Goal: Task Accomplishment & Management: Manage account settings

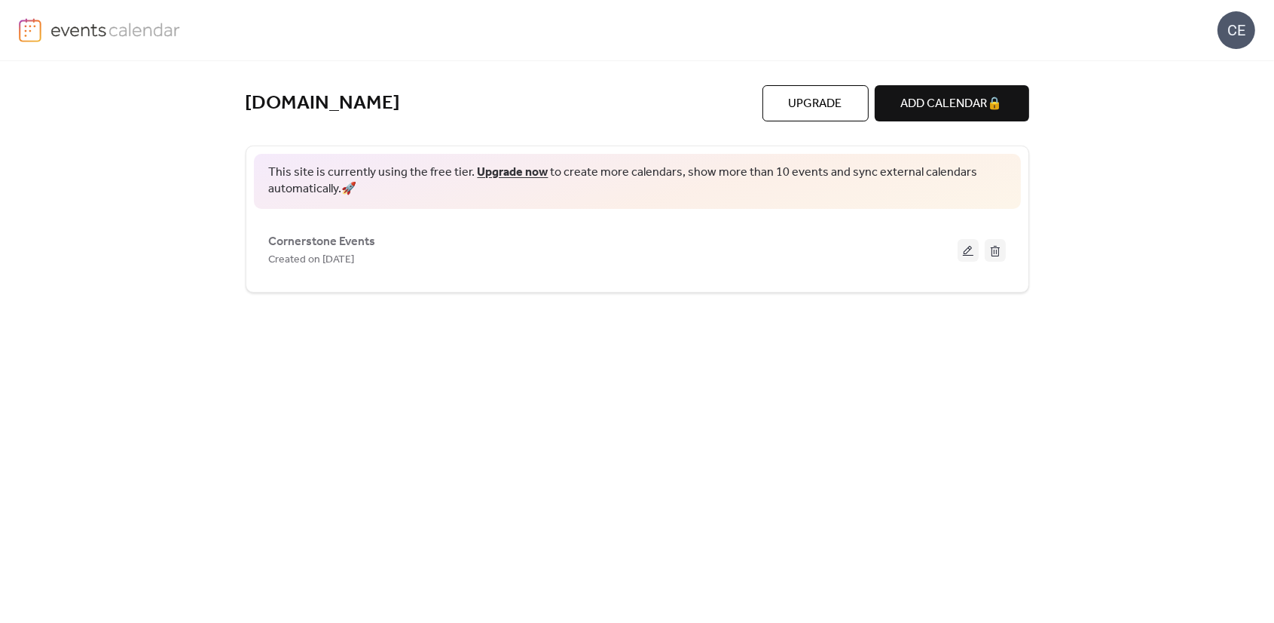
click at [1237, 414] on div "cornerstone.inc Upgrade ADD CALENDAR 🔒 This site is currently using the free ti…" at bounding box center [637, 341] width 1274 height 561
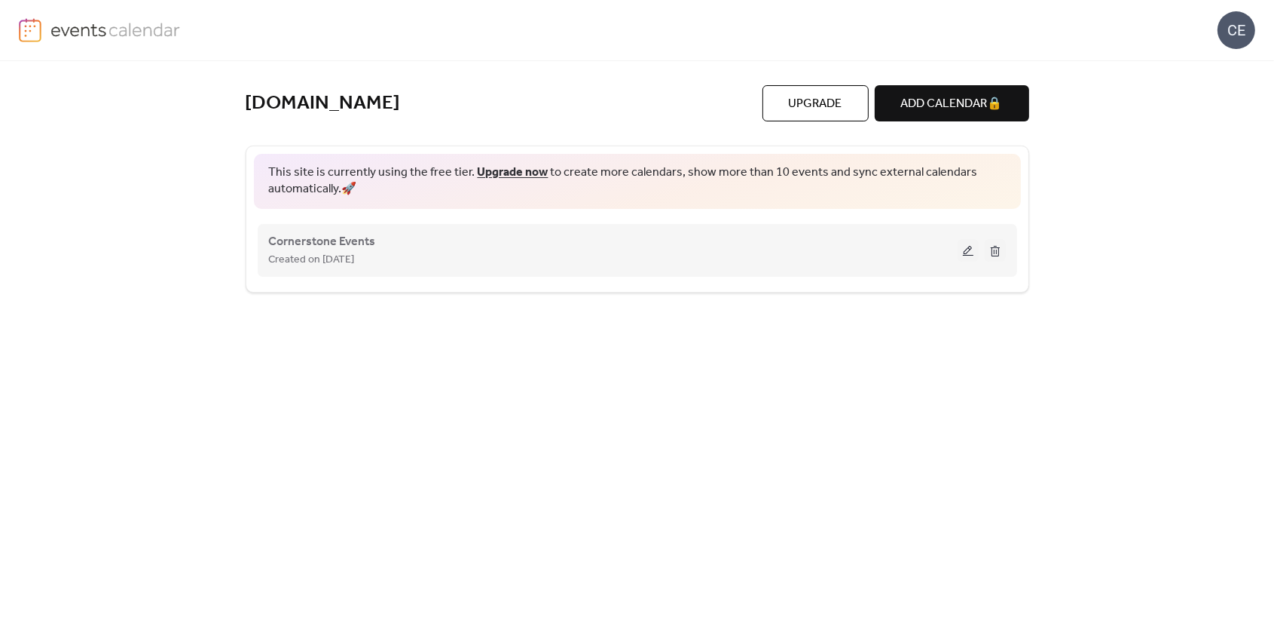
click at [966, 255] on button at bounding box center [968, 250] width 21 height 23
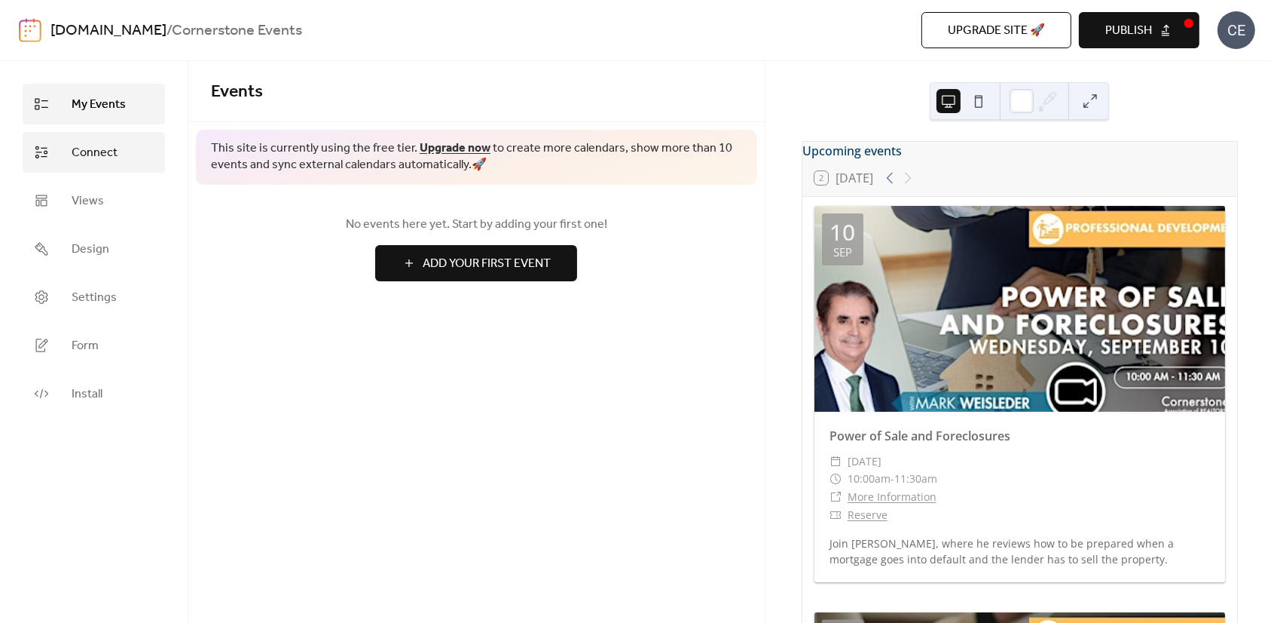
click at [121, 162] on link "Connect" at bounding box center [94, 152] width 142 height 41
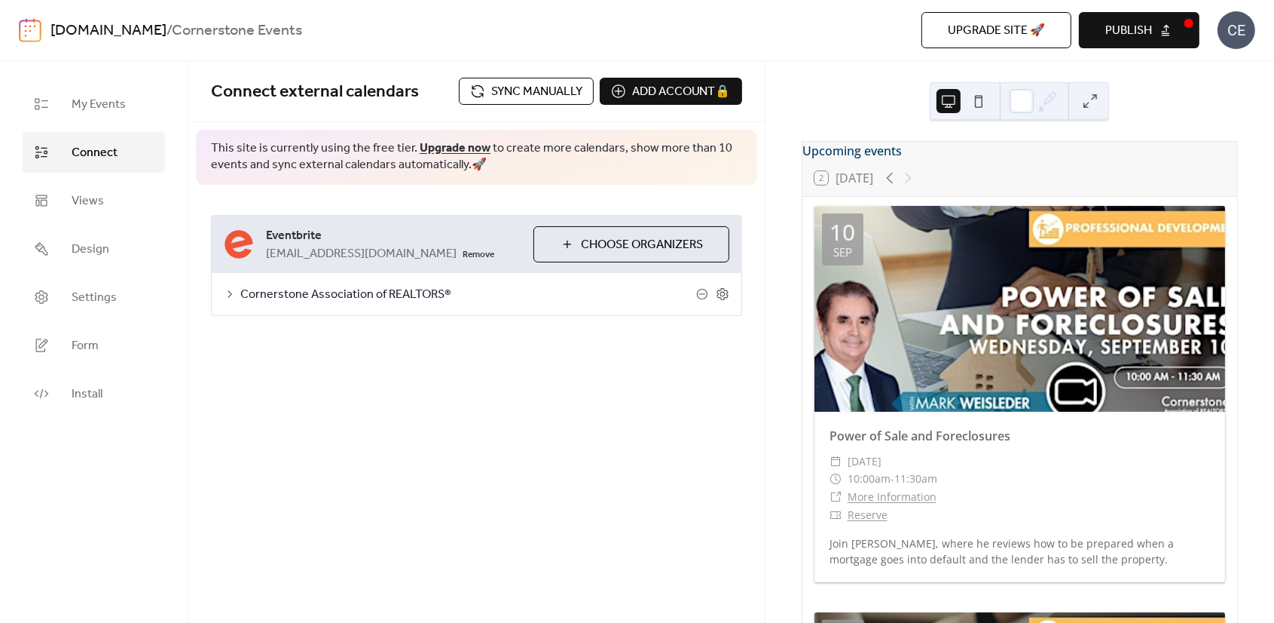
click at [589, 288] on span "Cornerstone Association of REALTORS®" at bounding box center [468, 295] width 456 height 18
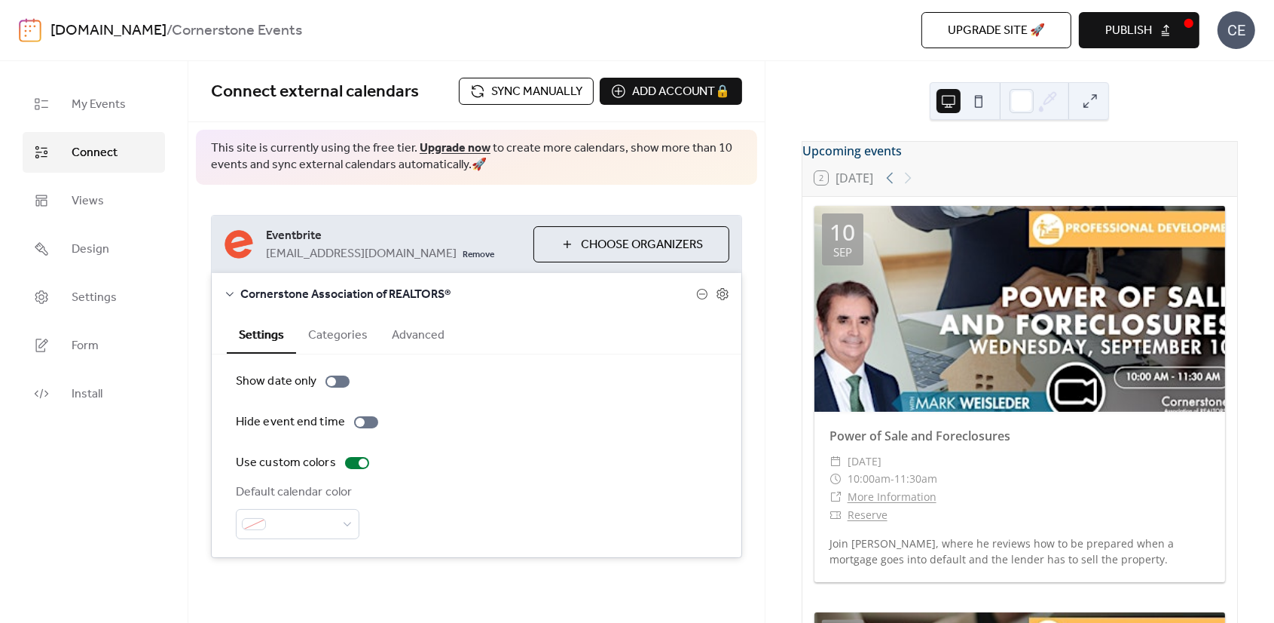
click at [547, 87] on span "Sync manually" at bounding box center [536, 92] width 91 height 18
click at [1132, 40] on span "Publish" at bounding box center [1129, 31] width 47 height 18
click at [552, 91] on span "Sync manually" at bounding box center [536, 92] width 91 height 18
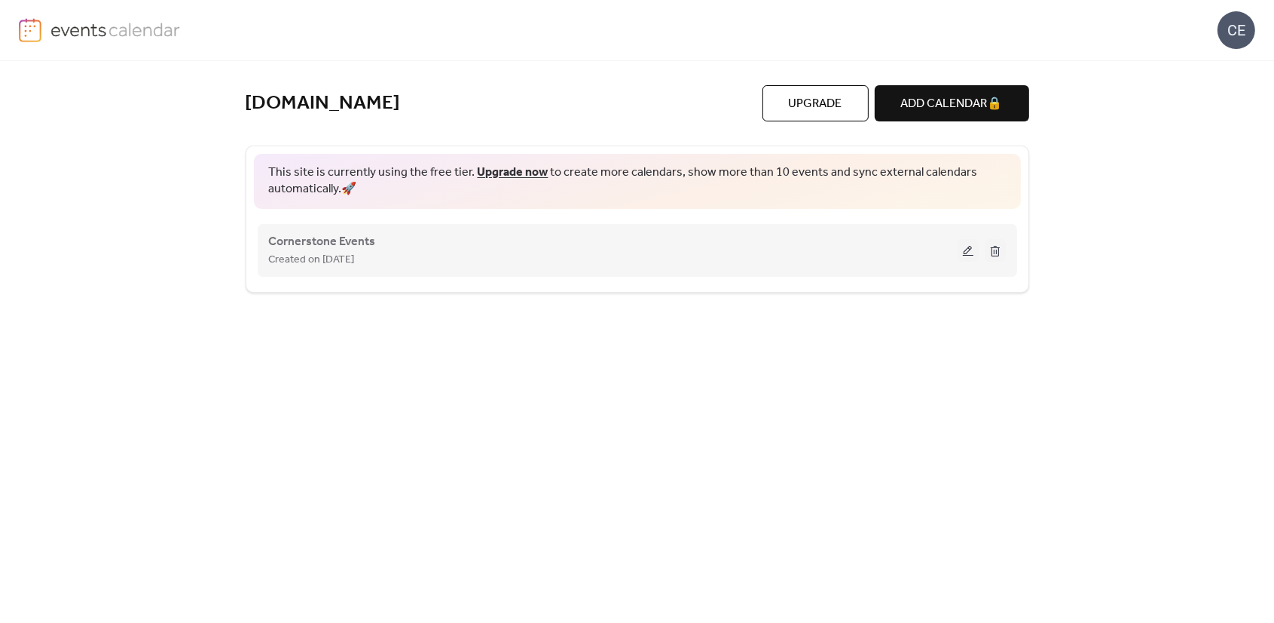
click at [970, 246] on button at bounding box center [968, 250] width 21 height 23
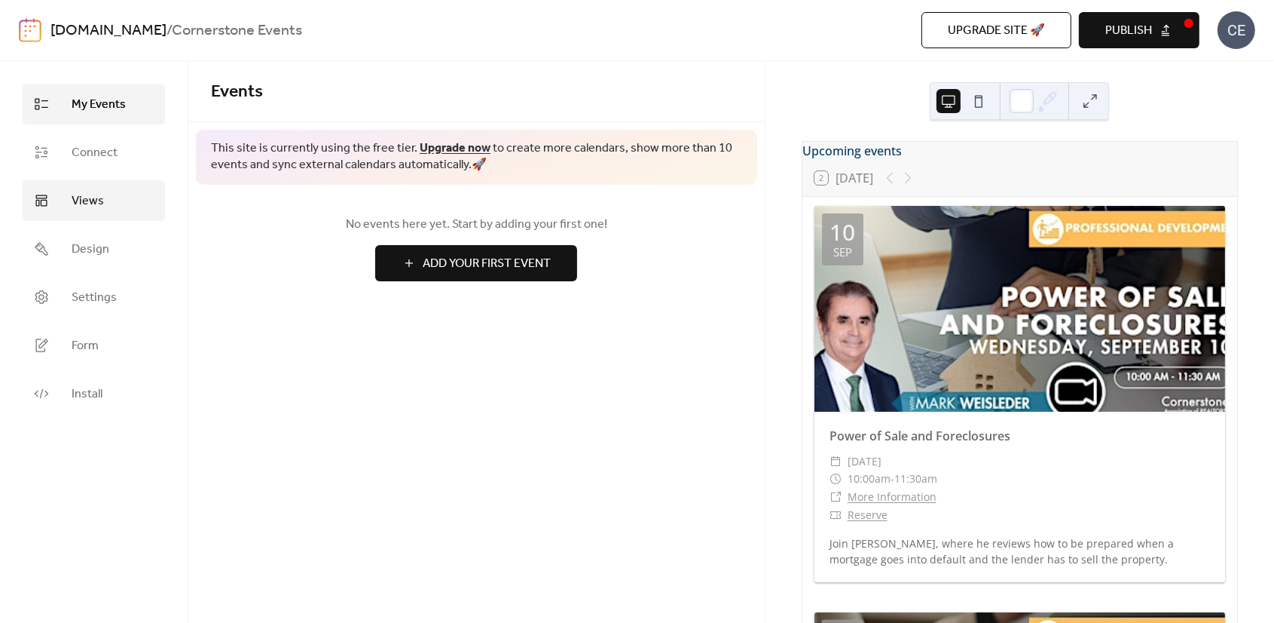
click at [112, 198] on link "Views" at bounding box center [94, 200] width 142 height 41
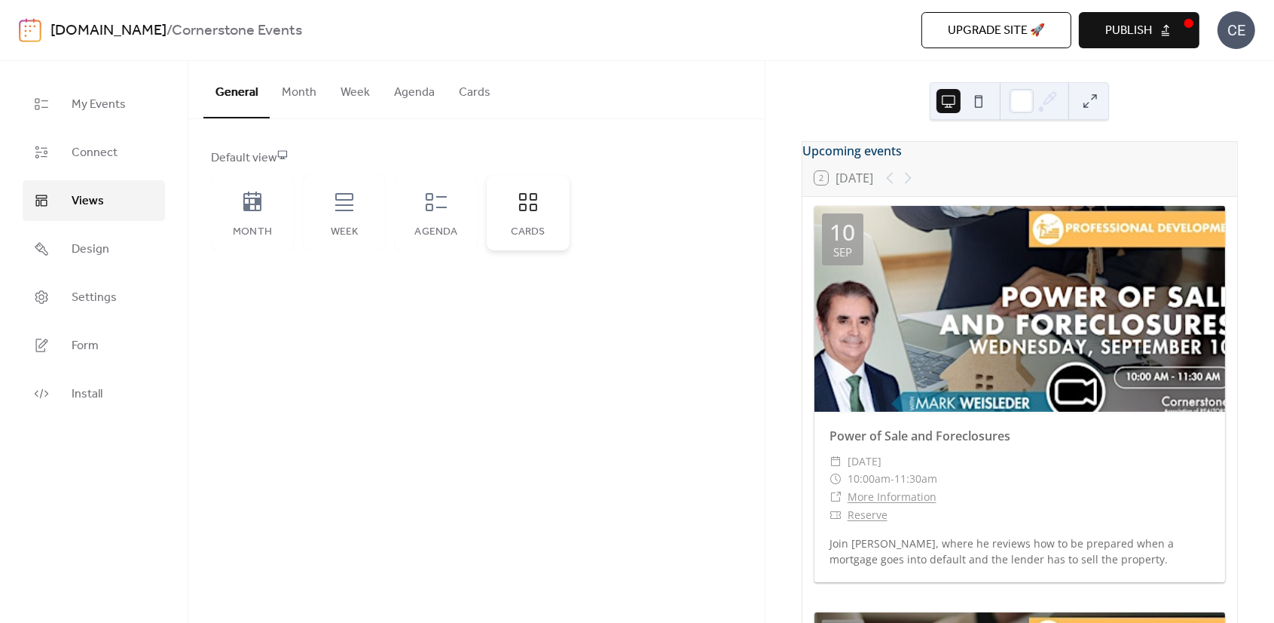
click at [547, 217] on div "Cards" at bounding box center [528, 212] width 83 height 75
click at [130, 159] on link "Connect" at bounding box center [94, 152] width 142 height 41
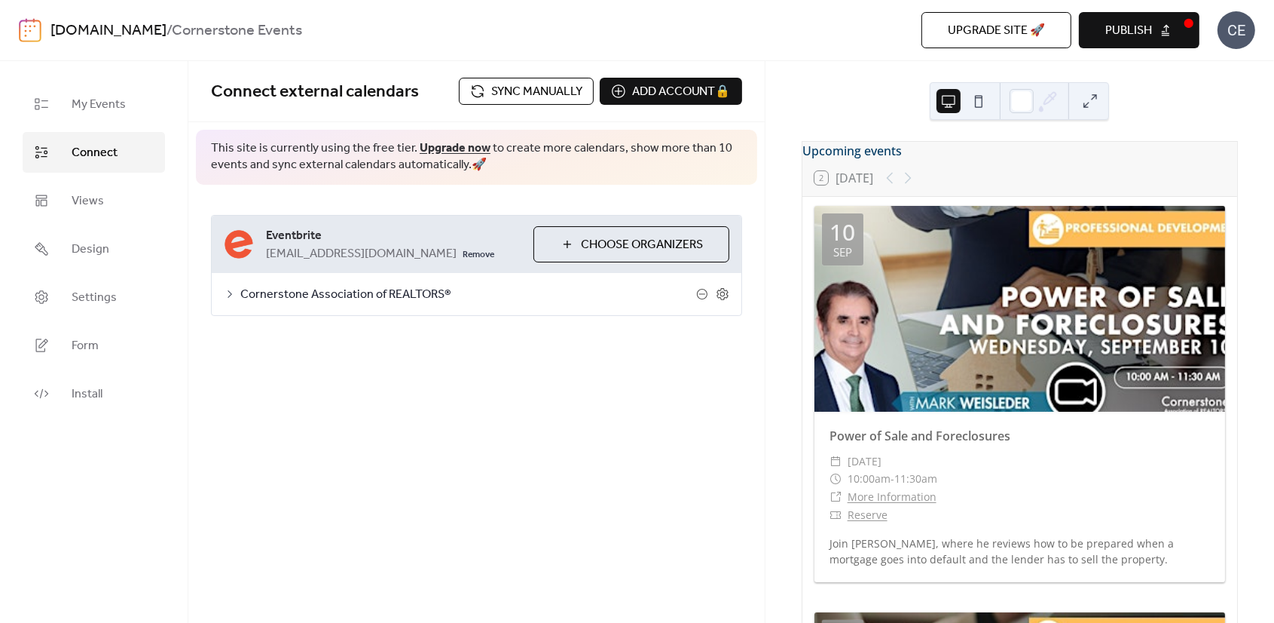
click at [230, 291] on icon at bounding box center [230, 294] width 12 height 12
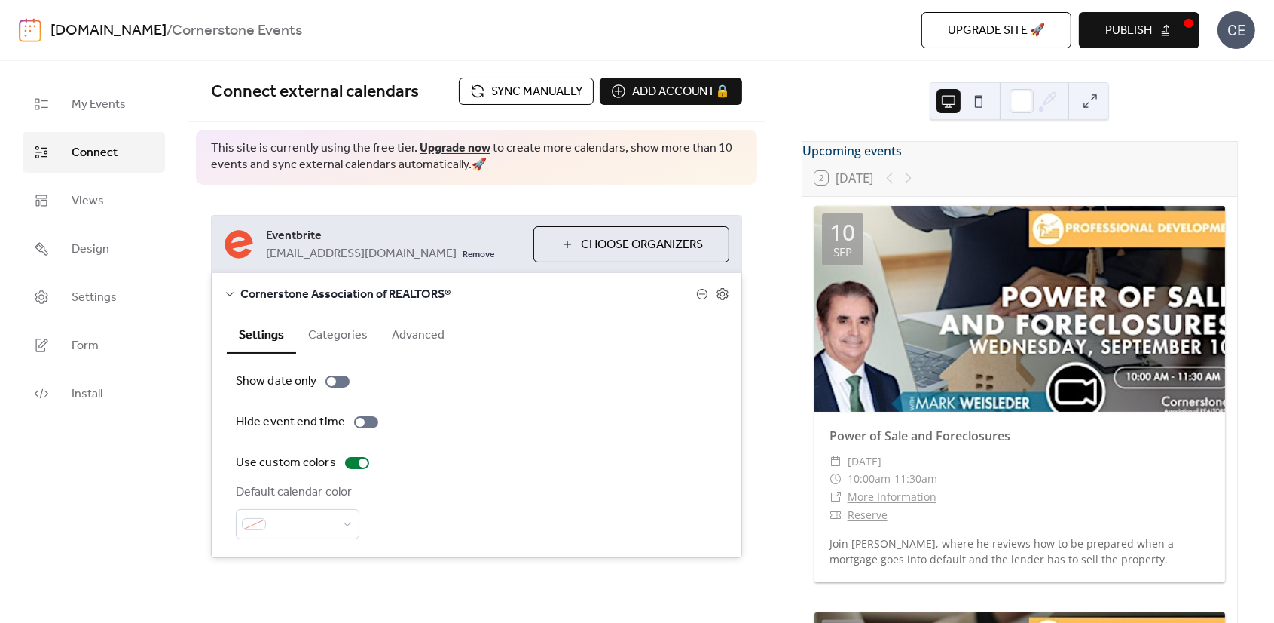
click at [351, 328] on button "Categories" at bounding box center [338, 333] width 84 height 37
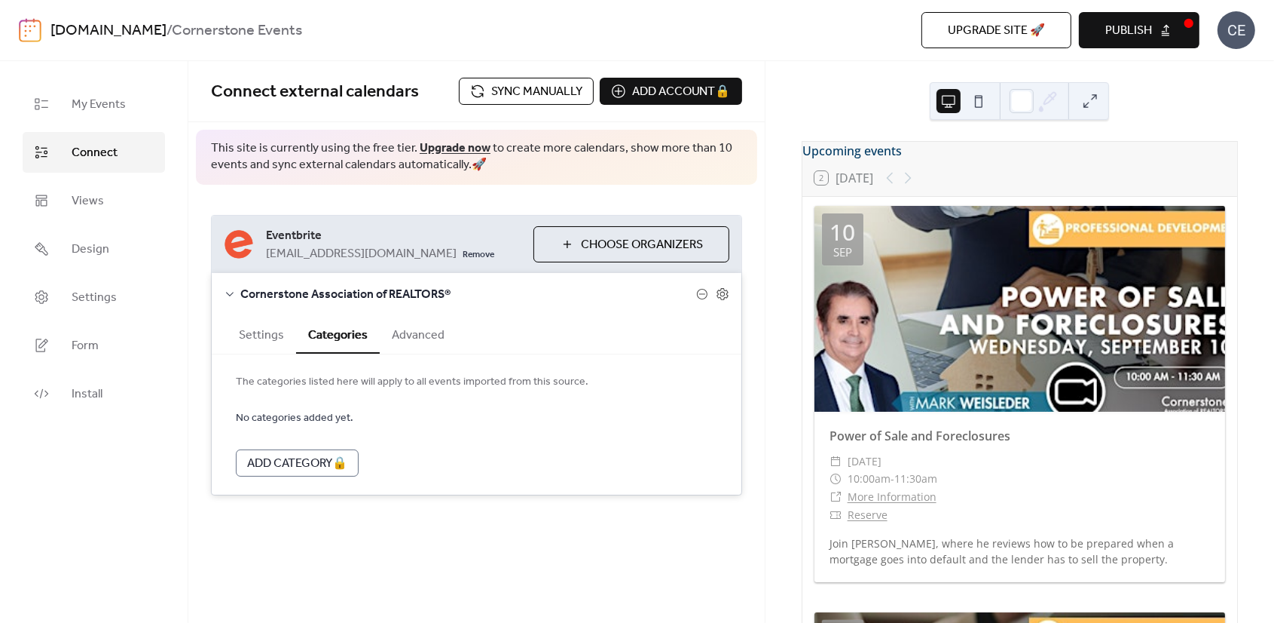
click at [430, 337] on button "Advanced" at bounding box center [418, 333] width 77 height 37
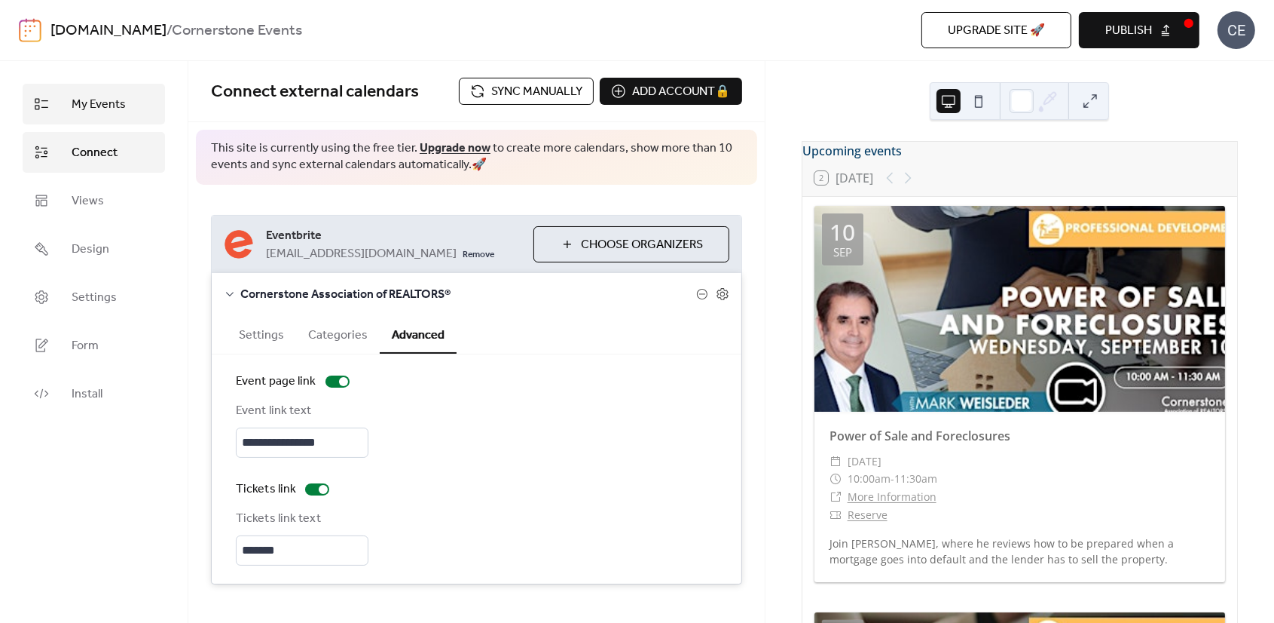
click at [124, 100] on link "My Events" at bounding box center [94, 104] width 142 height 41
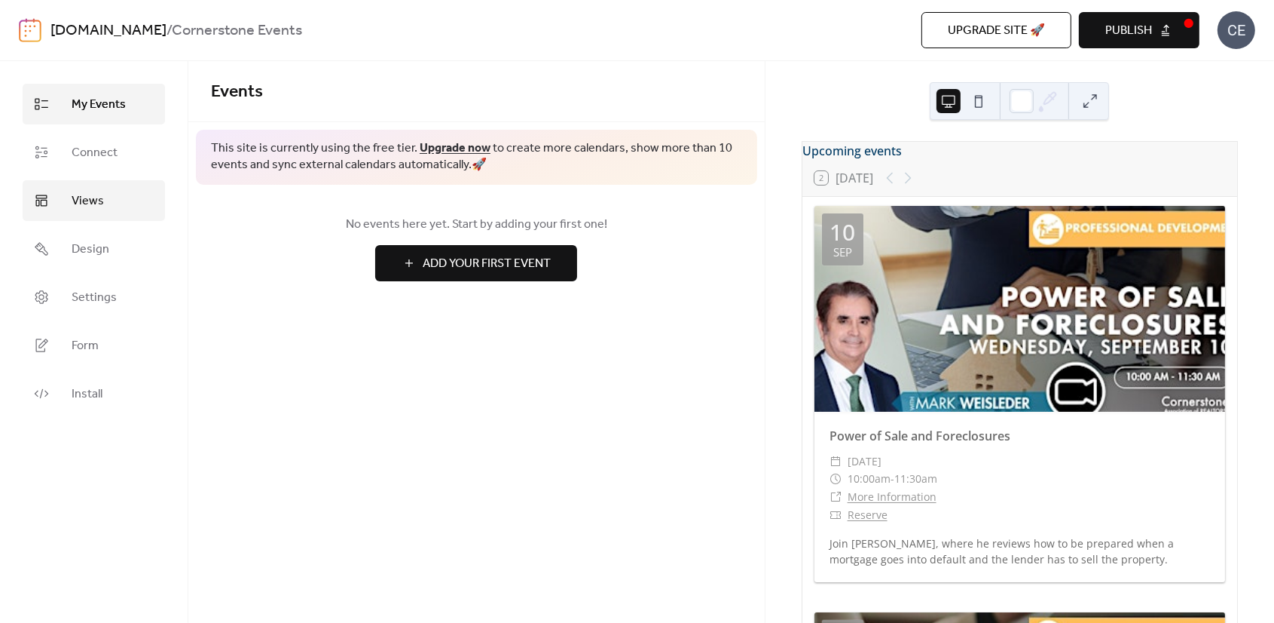
click at [122, 204] on link "Views" at bounding box center [94, 200] width 142 height 41
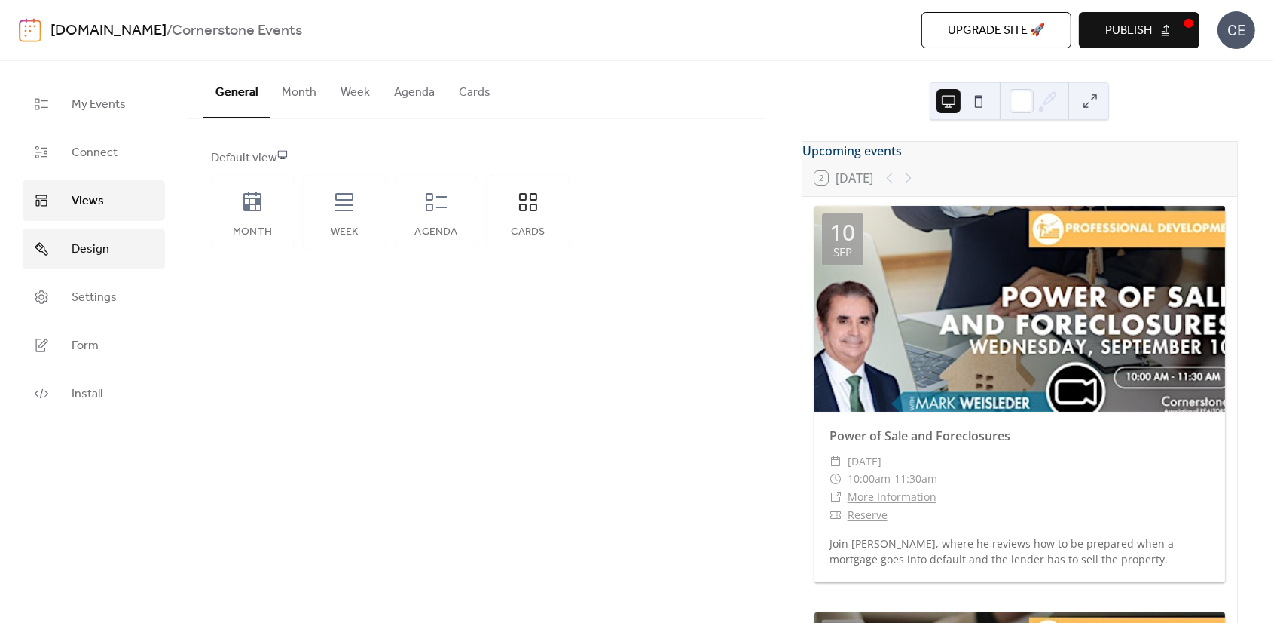
click at [119, 250] on link "Design" at bounding box center [94, 248] width 142 height 41
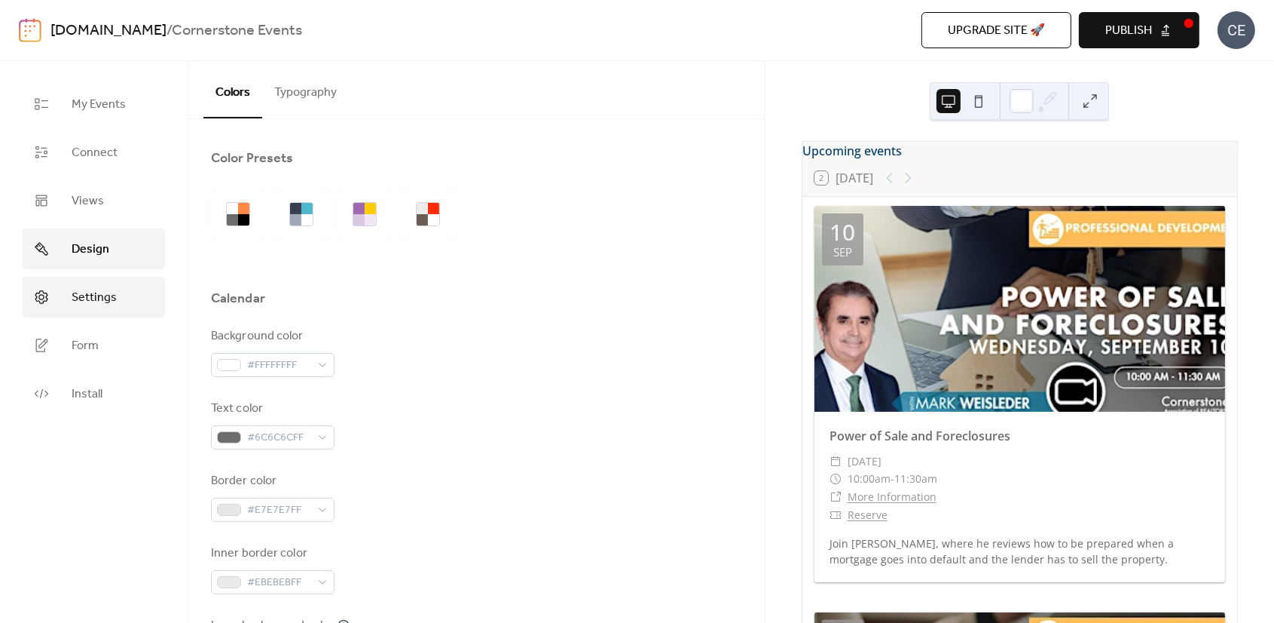
click at [126, 293] on link "Settings" at bounding box center [94, 297] width 142 height 41
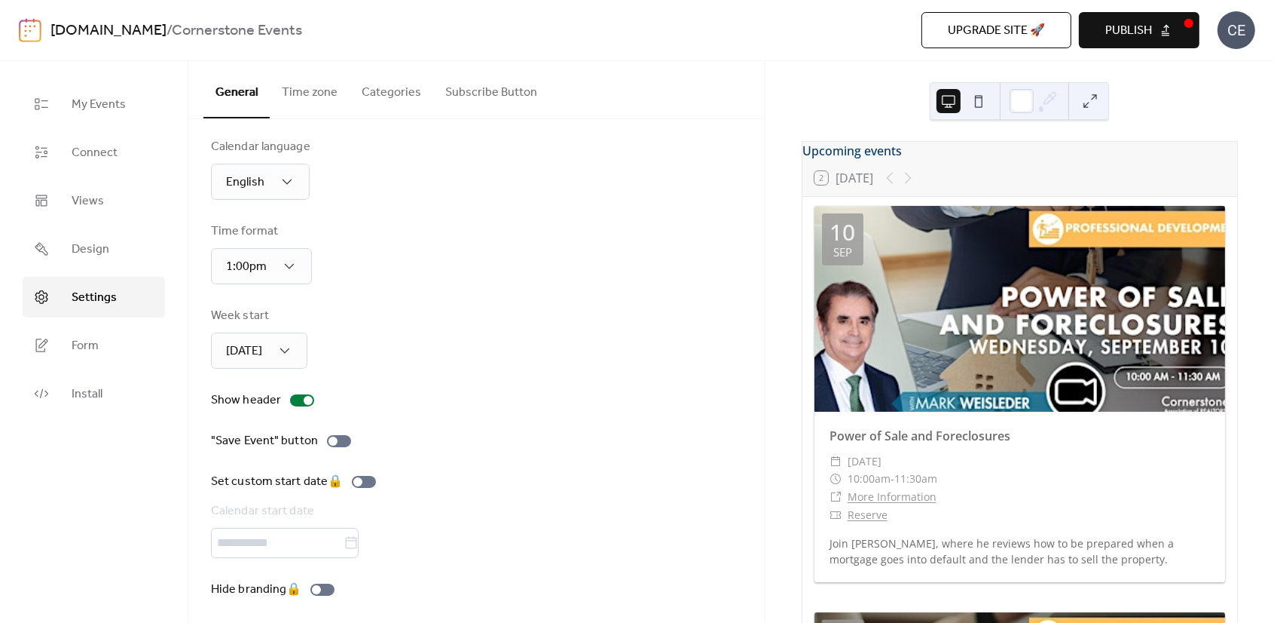
scroll to position [16, 0]
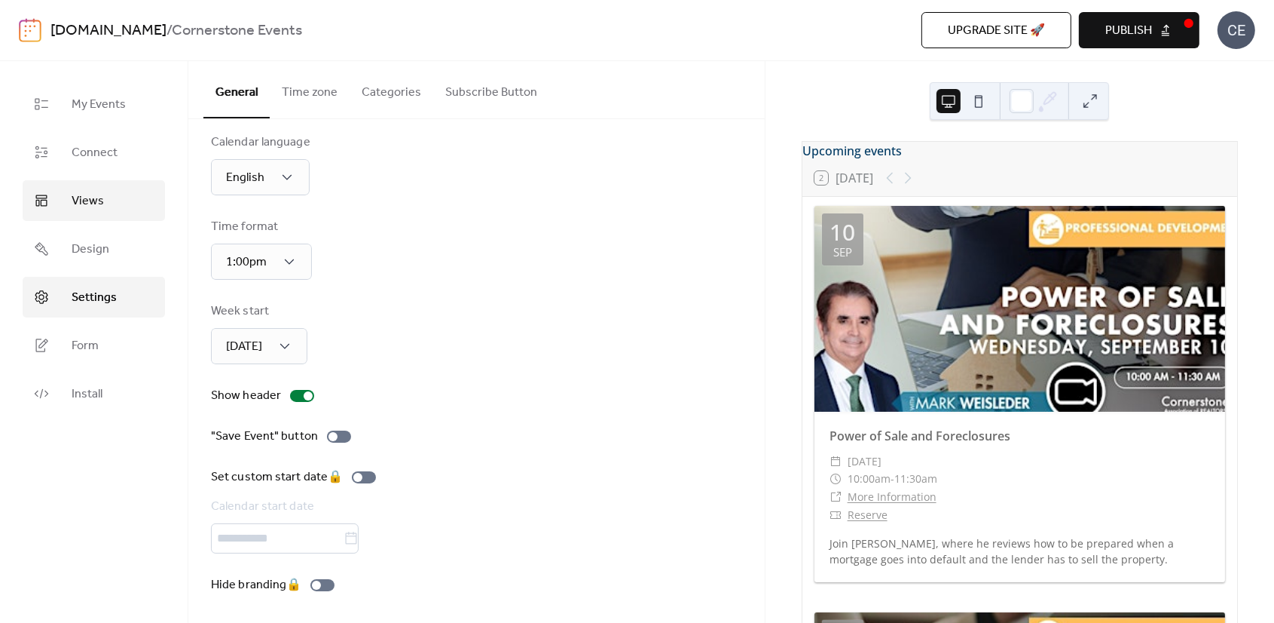
click at [112, 196] on link "Views" at bounding box center [94, 200] width 142 height 41
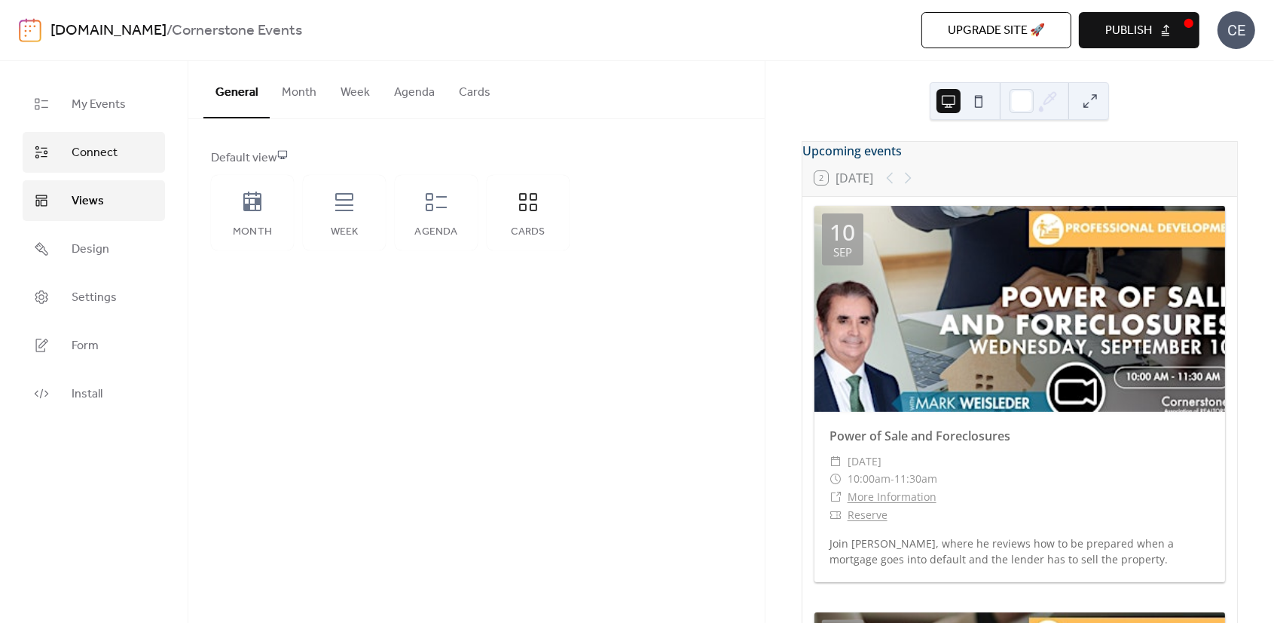
click at [123, 159] on link "Connect" at bounding box center [94, 152] width 142 height 41
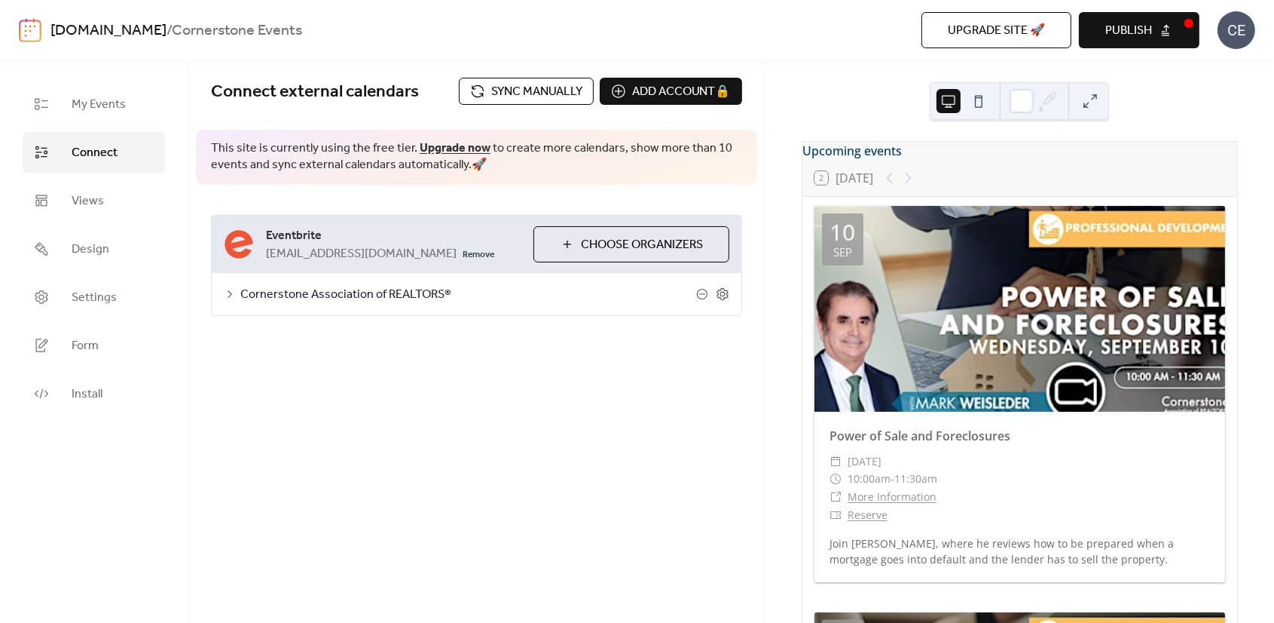
click at [228, 295] on icon at bounding box center [230, 294] width 12 height 12
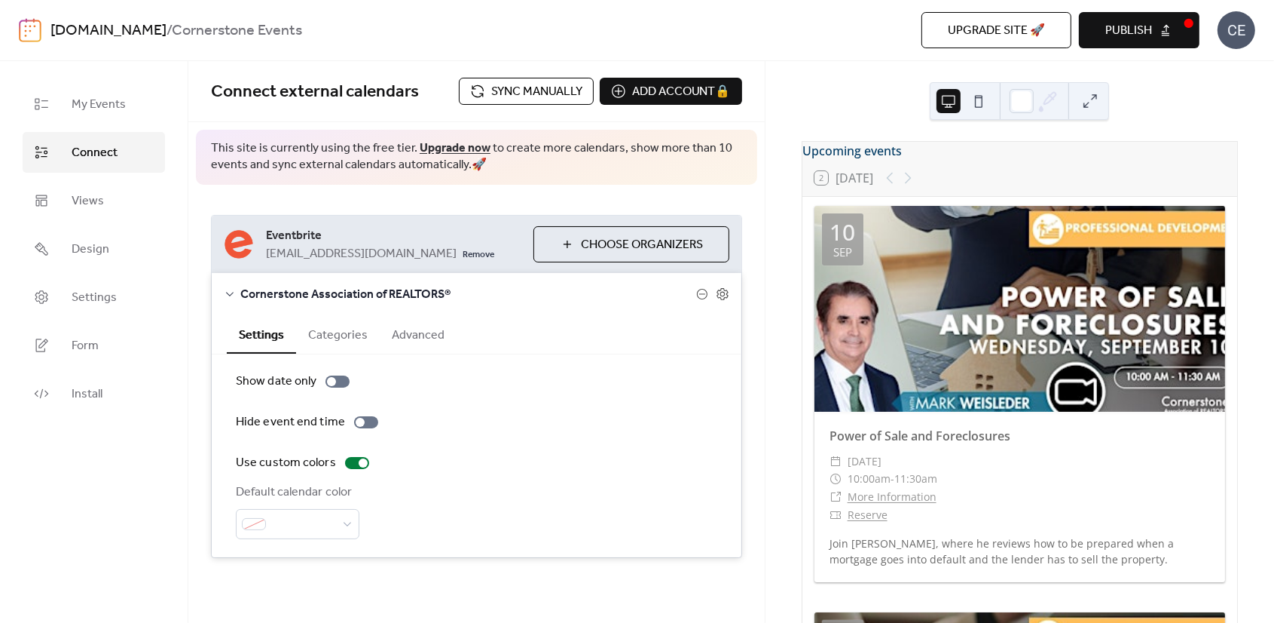
click at [314, 332] on button "Categories" at bounding box center [338, 333] width 84 height 37
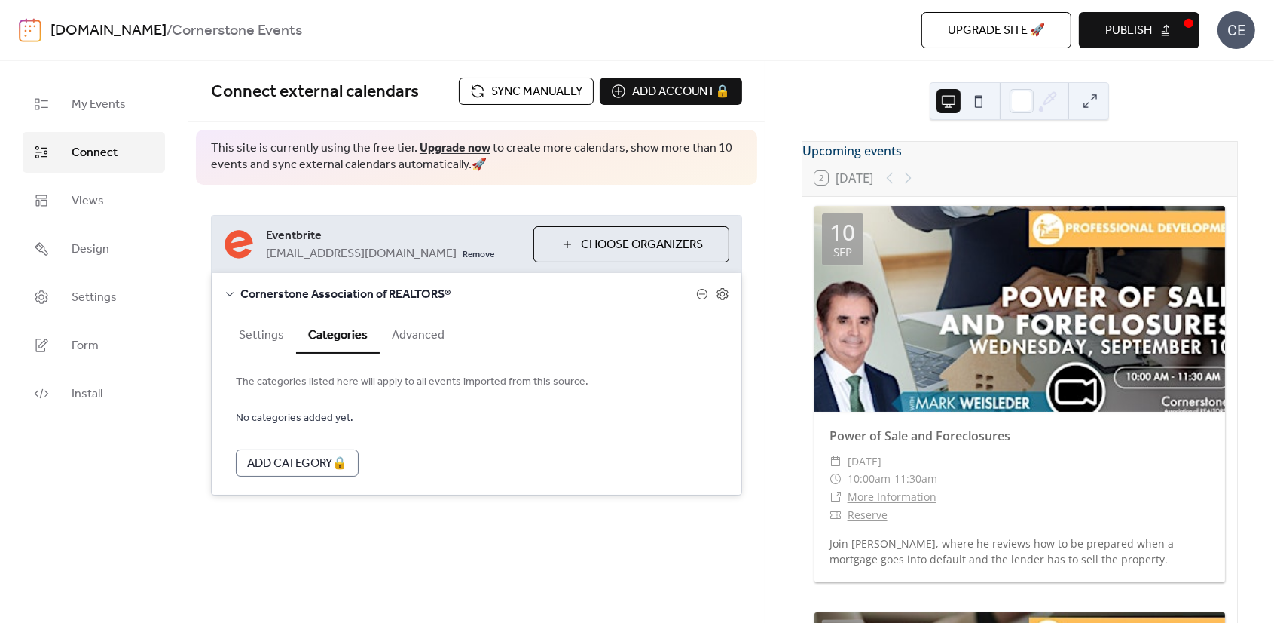
click at [411, 326] on button "Advanced" at bounding box center [418, 333] width 77 height 37
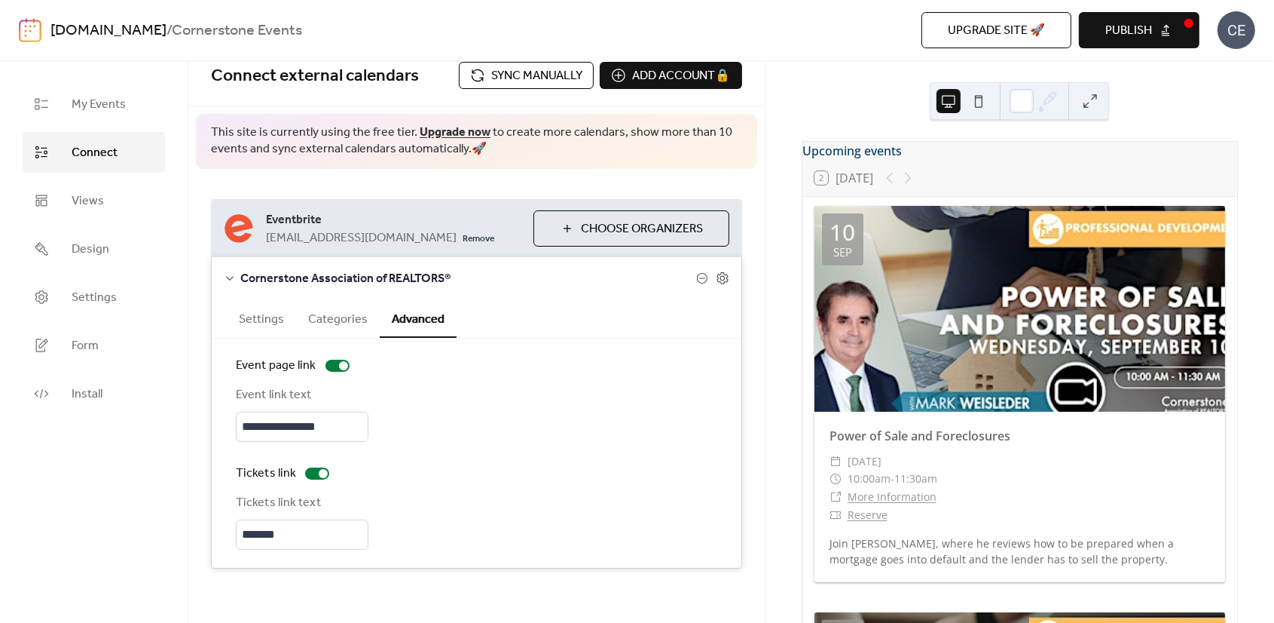
scroll to position [20, 0]
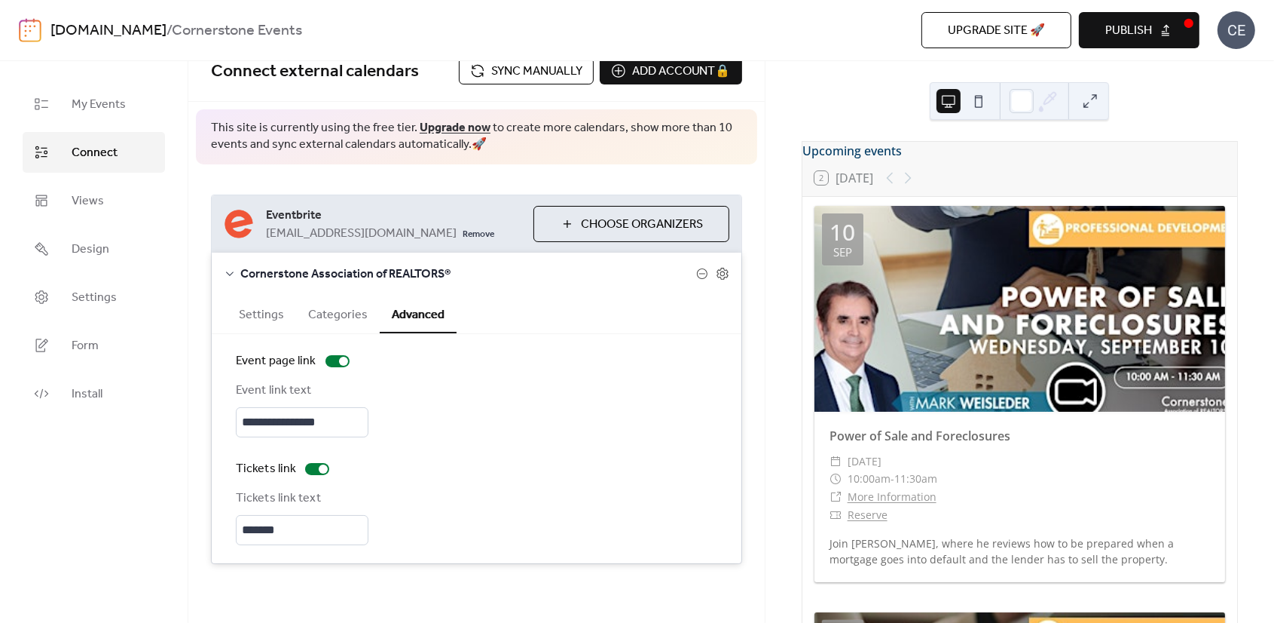
click at [249, 305] on button "Settings" at bounding box center [261, 313] width 69 height 37
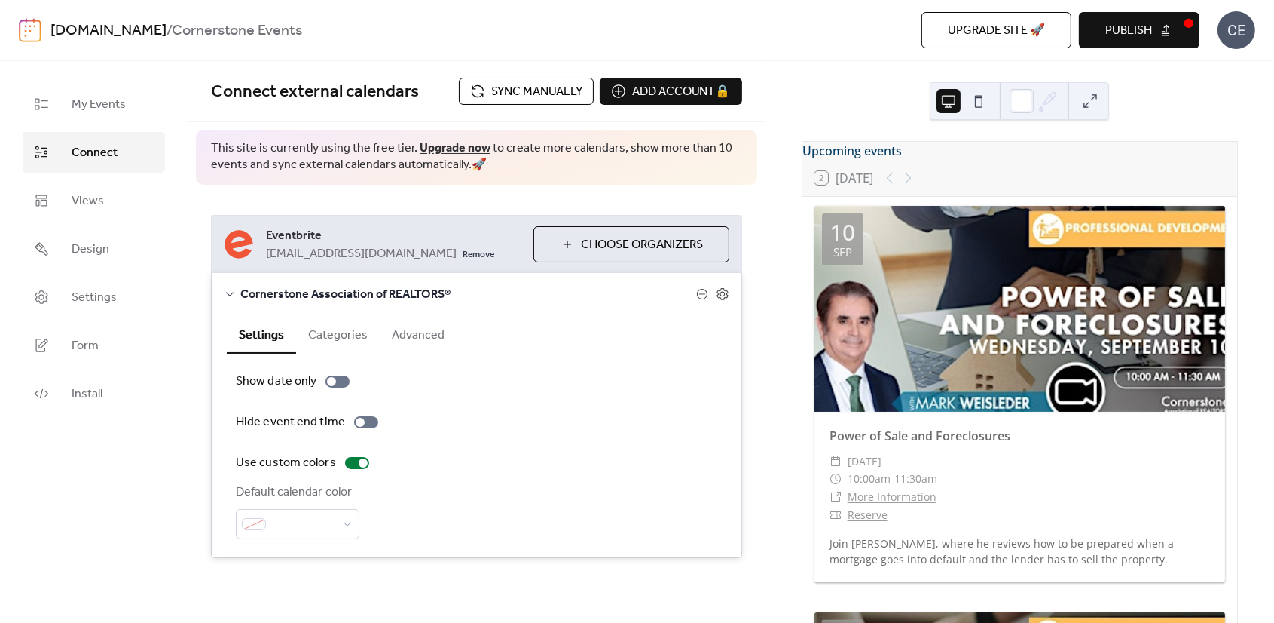
scroll to position [0, 0]
click at [112, 104] on span "My Events" at bounding box center [99, 105] width 54 height 18
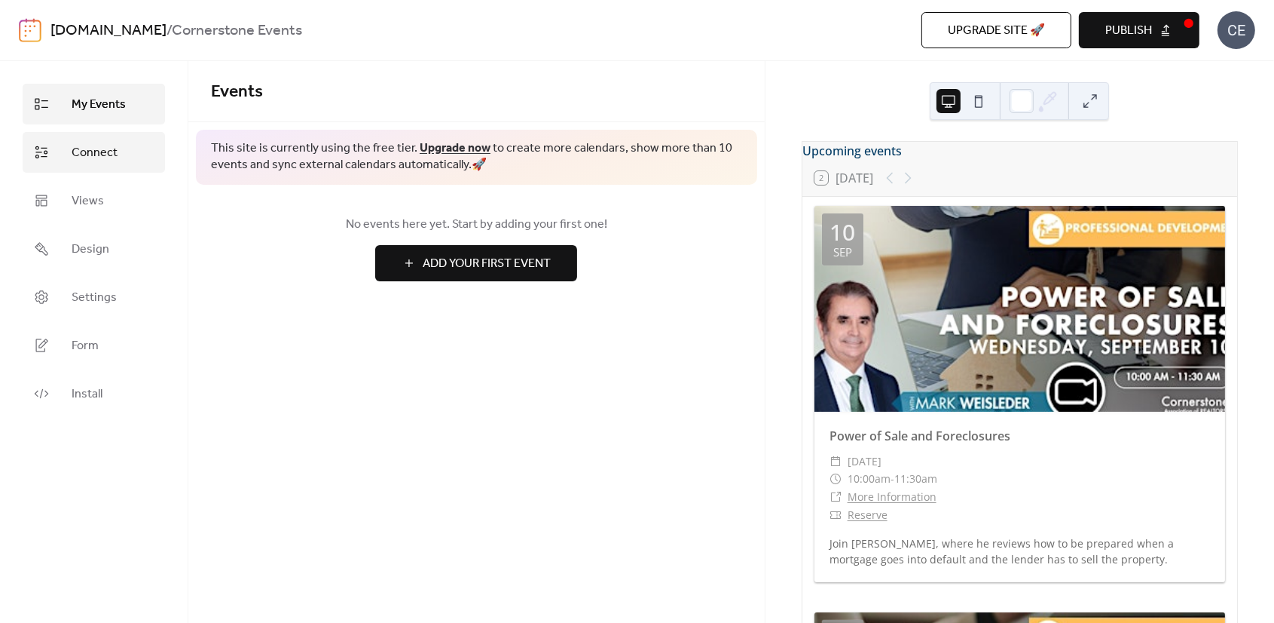
click at [100, 155] on span "Connect" at bounding box center [95, 153] width 46 height 18
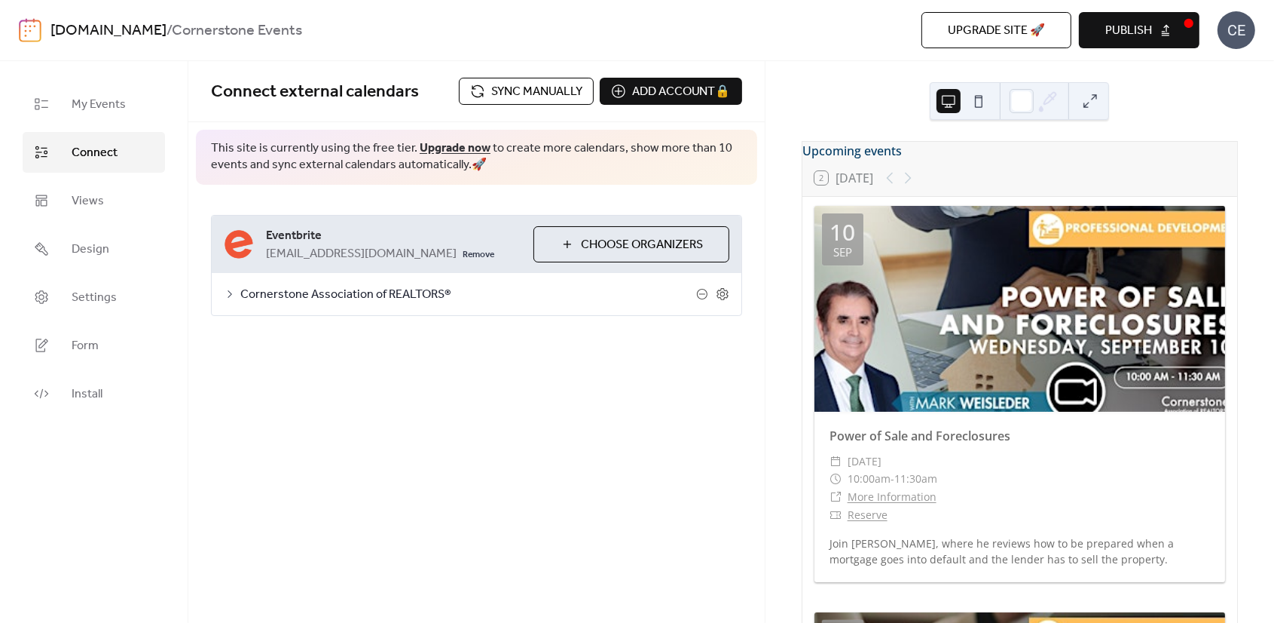
click at [903, 56] on div "[DOMAIN_NAME] / Cornerstone Events Upgrade site 🚀 Preview Publish CE" at bounding box center [637, 30] width 1237 height 60
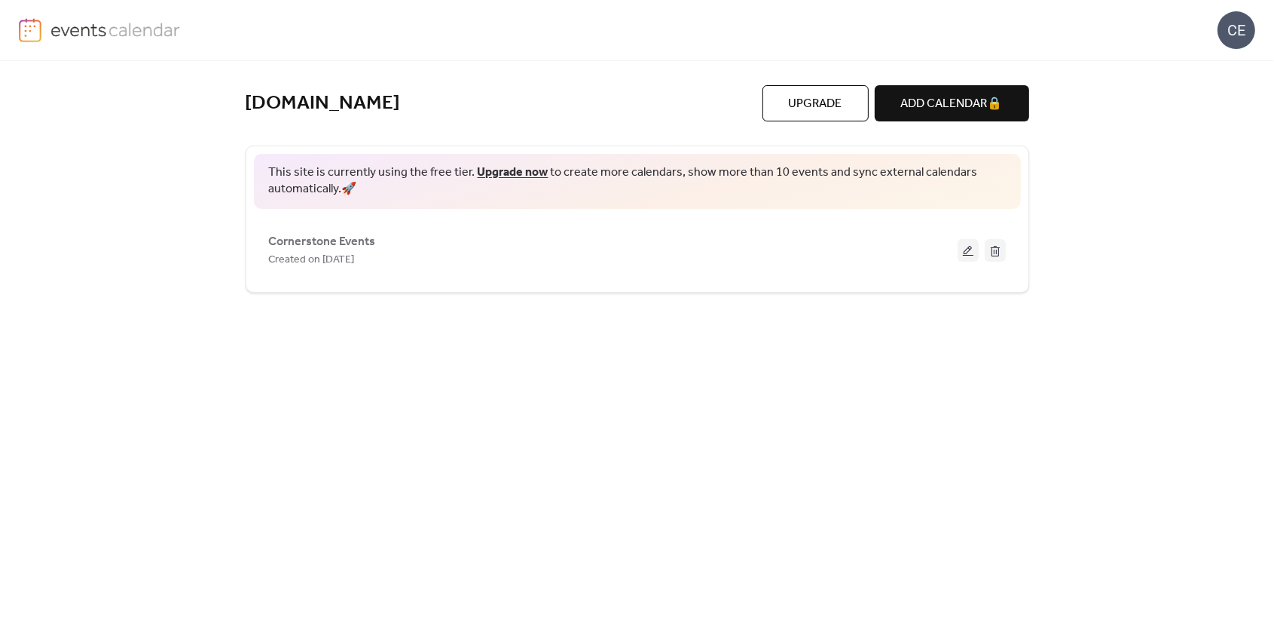
click at [969, 252] on button at bounding box center [968, 250] width 21 height 23
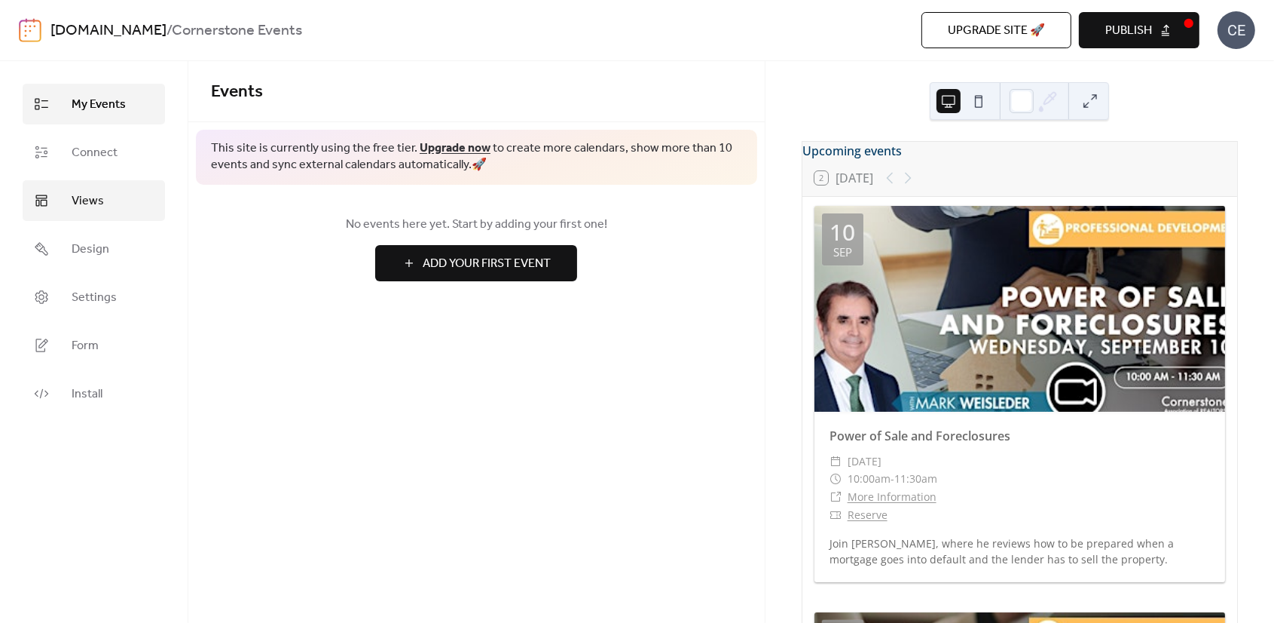
click at [118, 210] on link "Views" at bounding box center [94, 200] width 142 height 41
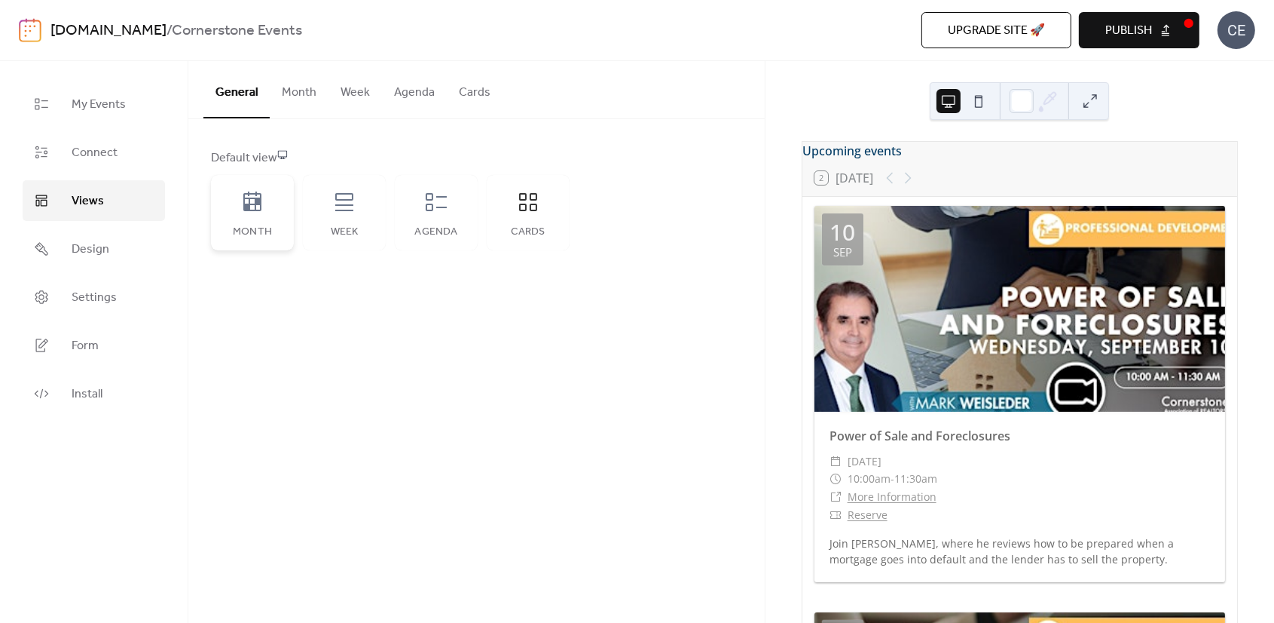
click at [269, 222] on div "Month" at bounding box center [252, 212] width 83 height 75
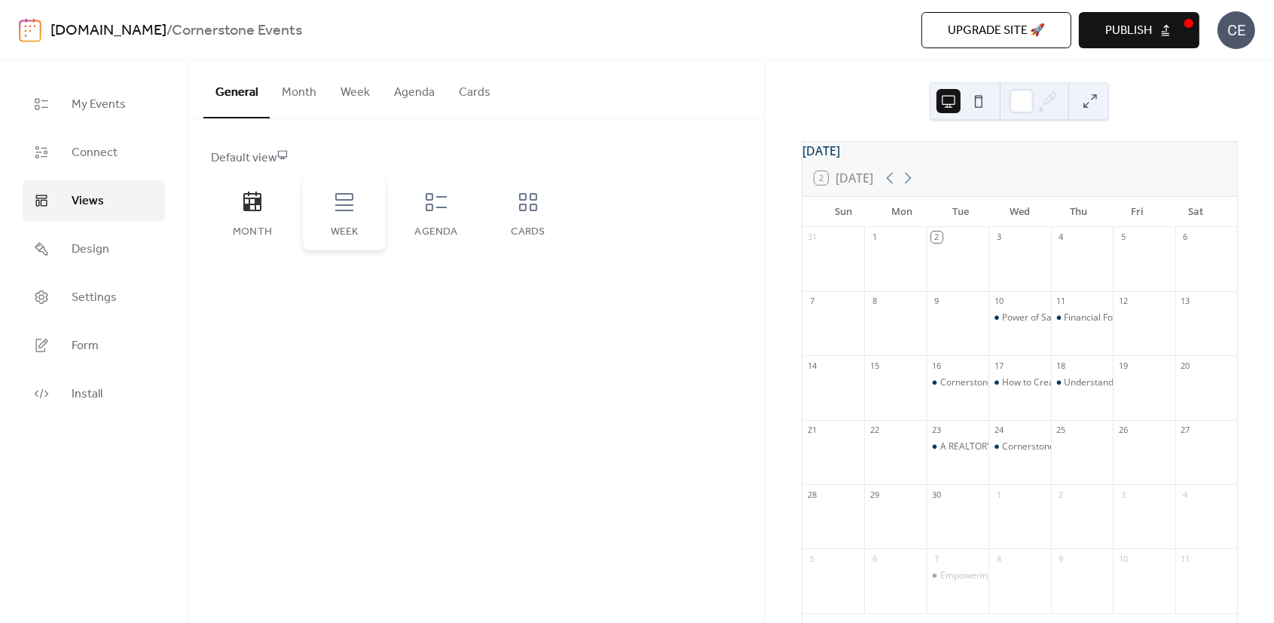
click at [338, 226] on div "Week" at bounding box center [344, 232] width 53 height 12
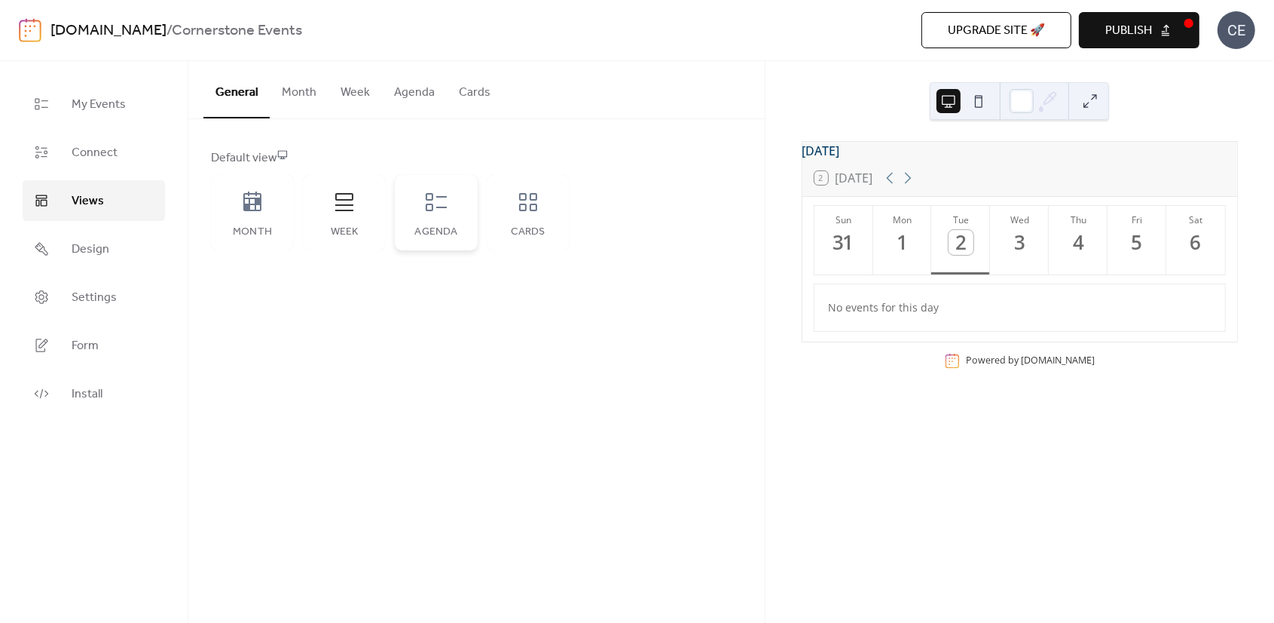
click at [427, 216] on div "Agenda" at bounding box center [436, 212] width 83 height 75
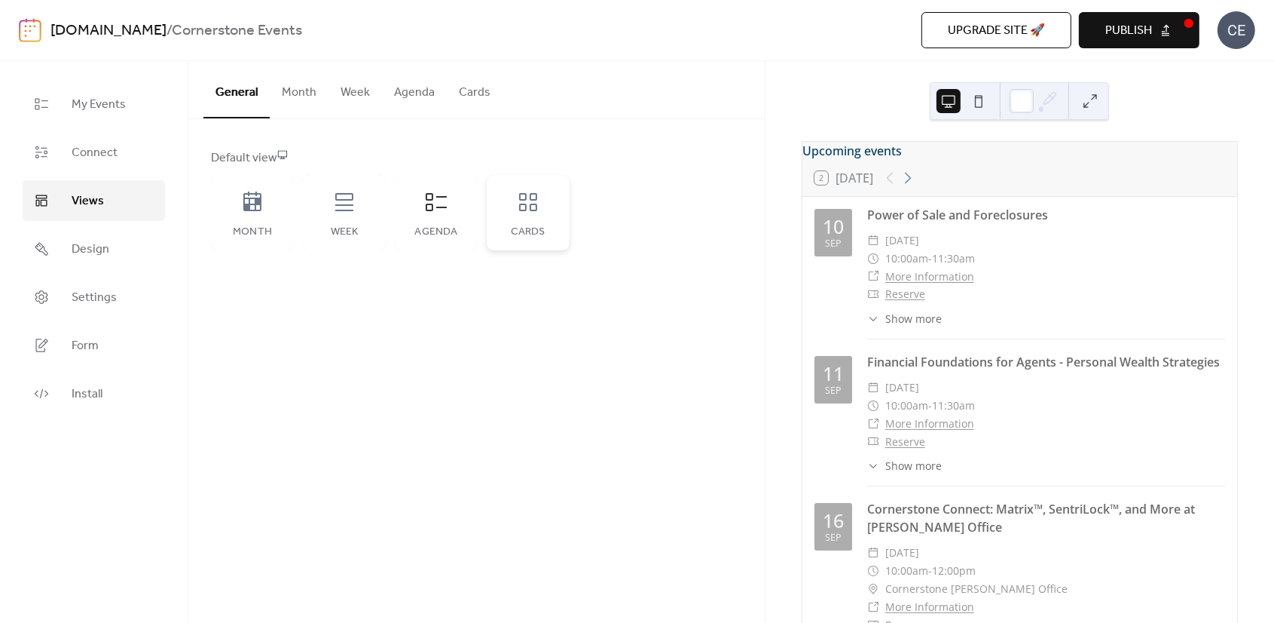
click at [540, 213] on div "Cards" at bounding box center [528, 212] width 83 height 75
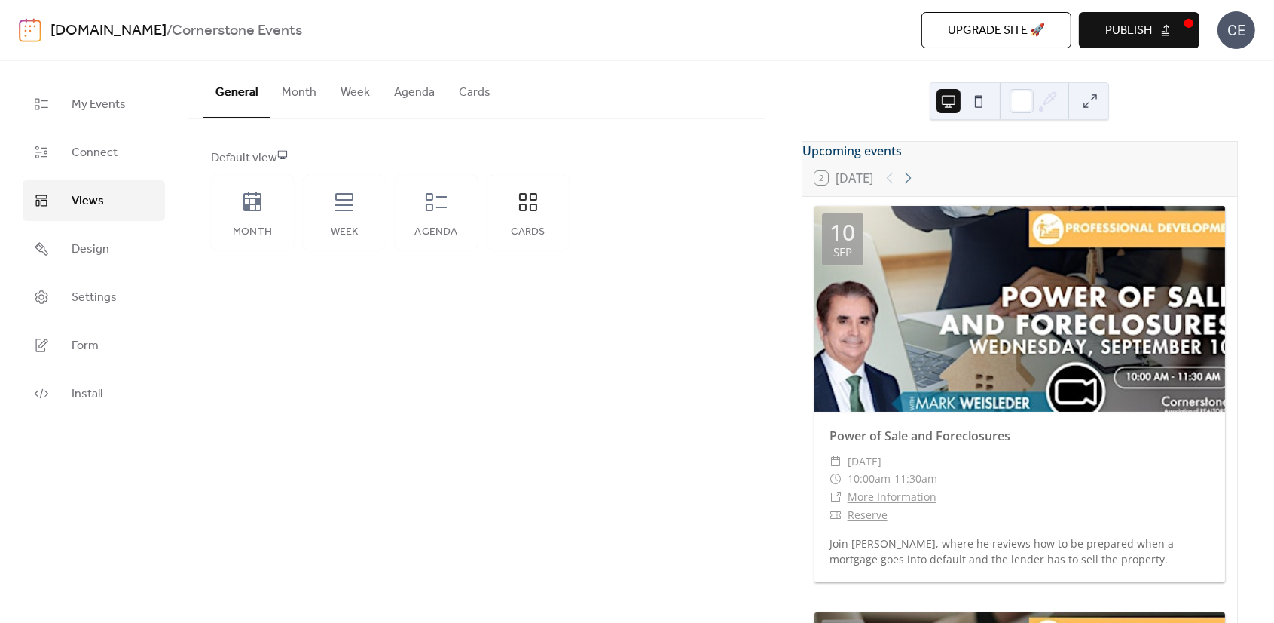
click at [478, 90] on button "Cards" at bounding box center [475, 89] width 56 height 56
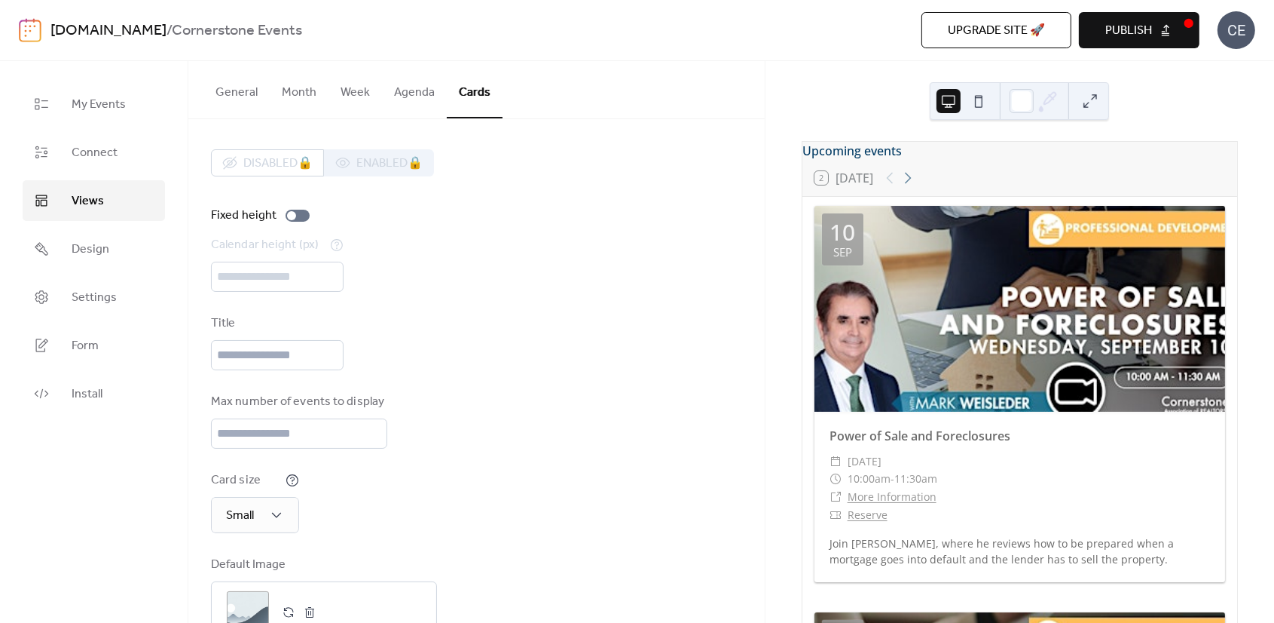
click at [1179, 154] on div "Upcoming events" at bounding box center [1020, 151] width 435 height 18
